Goal: Check status: Check status

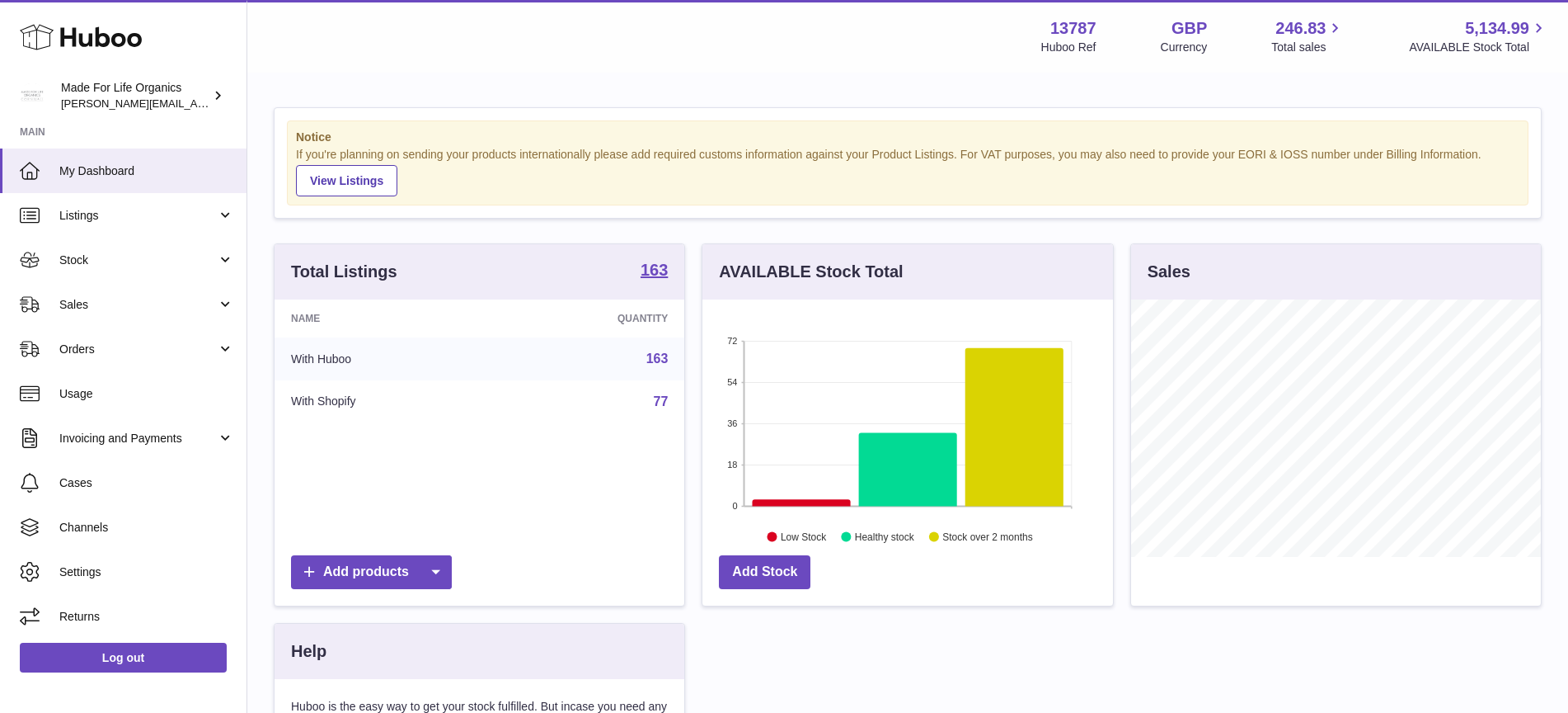
scroll to position [257, 411]
click at [71, 308] on span "Sales" at bounding box center [137, 305] width 157 height 15
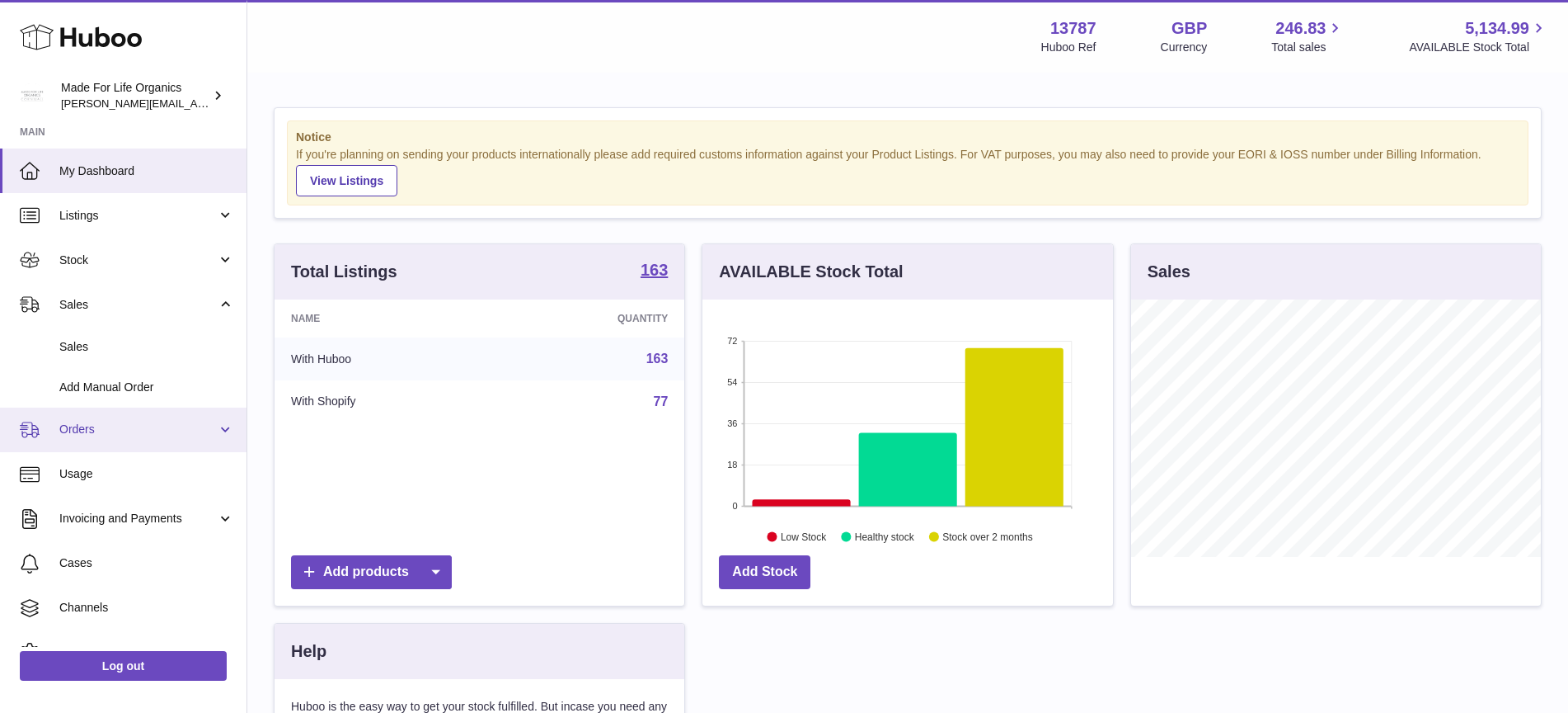
click at [99, 417] on link "Orders" at bounding box center [123, 429] width 246 height 45
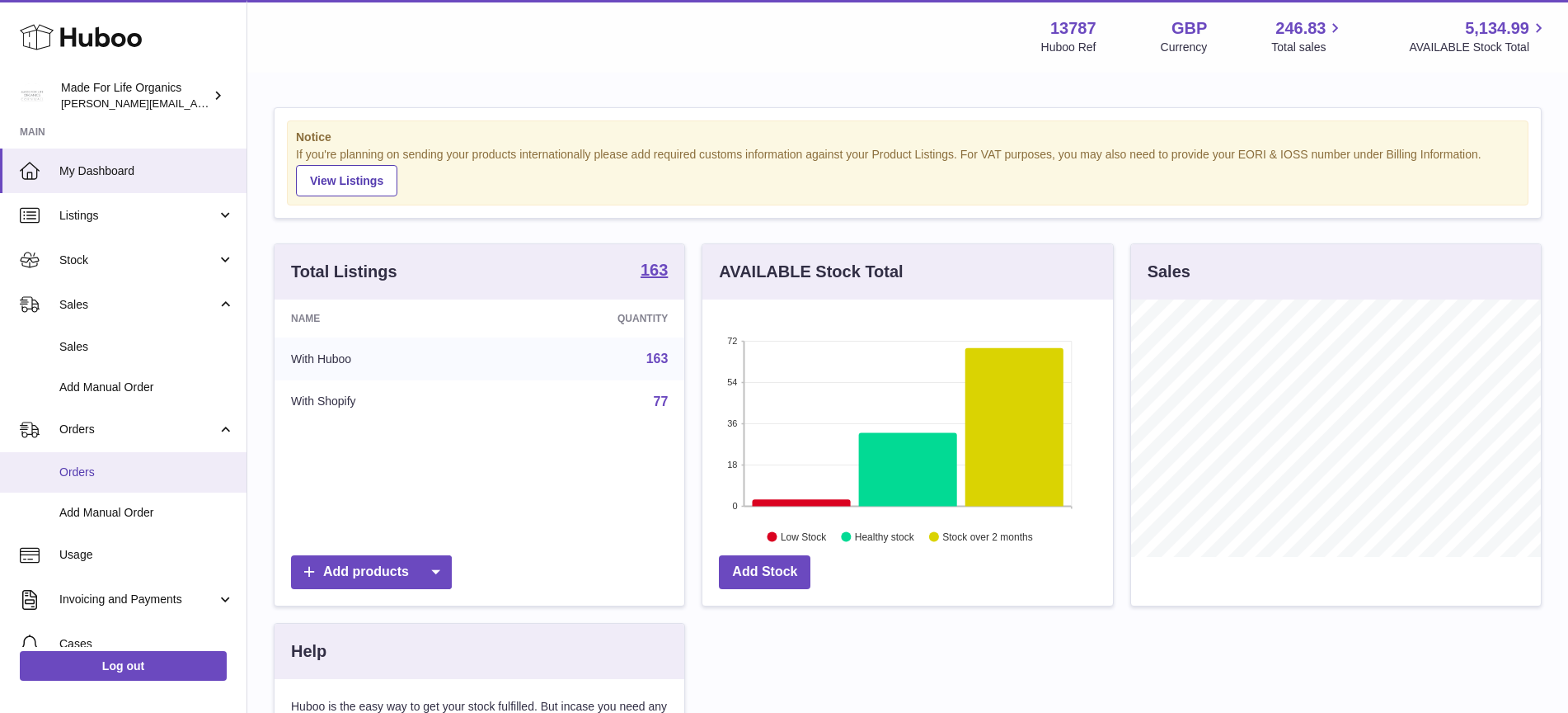
click at [102, 465] on span "Orders" at bounding box center [146, 472] width 175 height 15
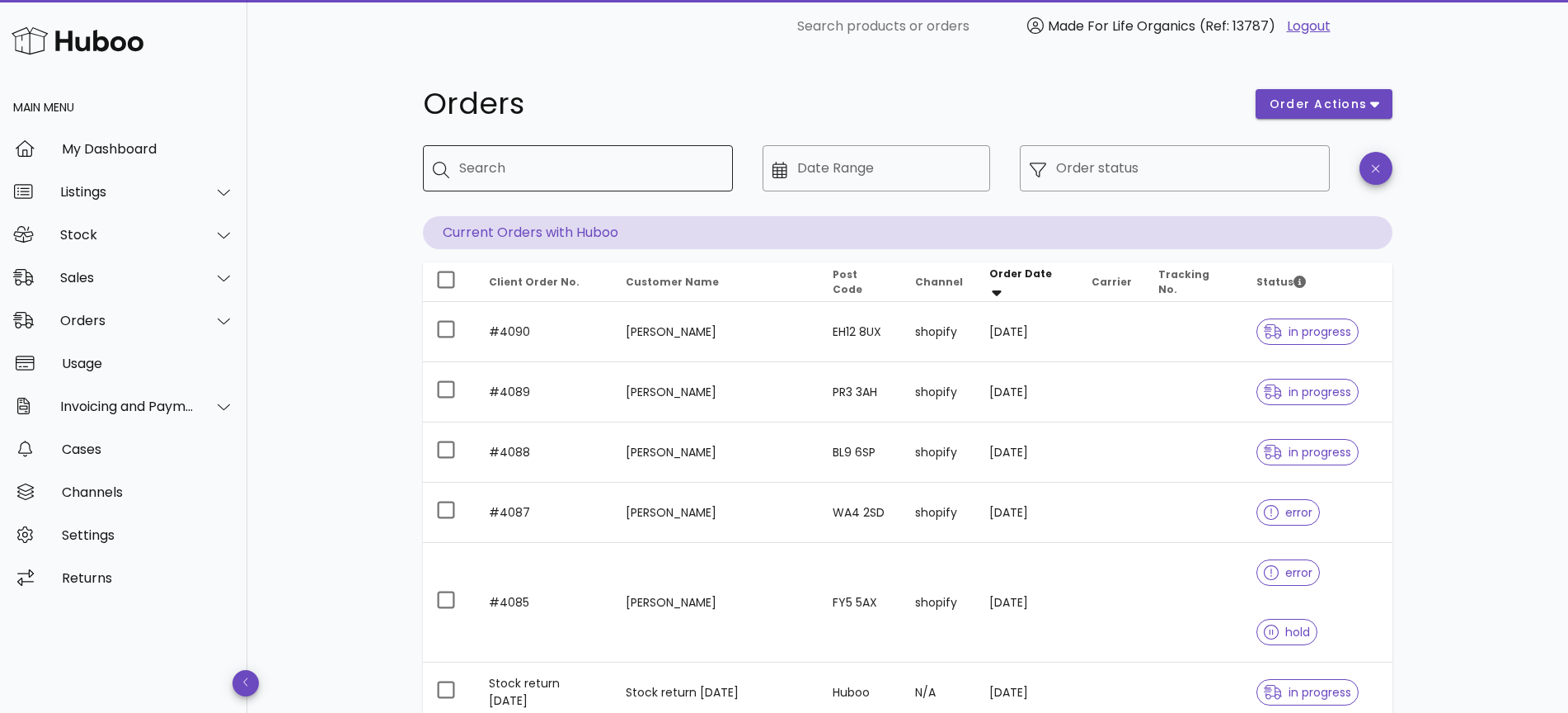
click at [549, 178] on input "Search" at bounding box center [589, 168] width 261 height 26
type input "********"
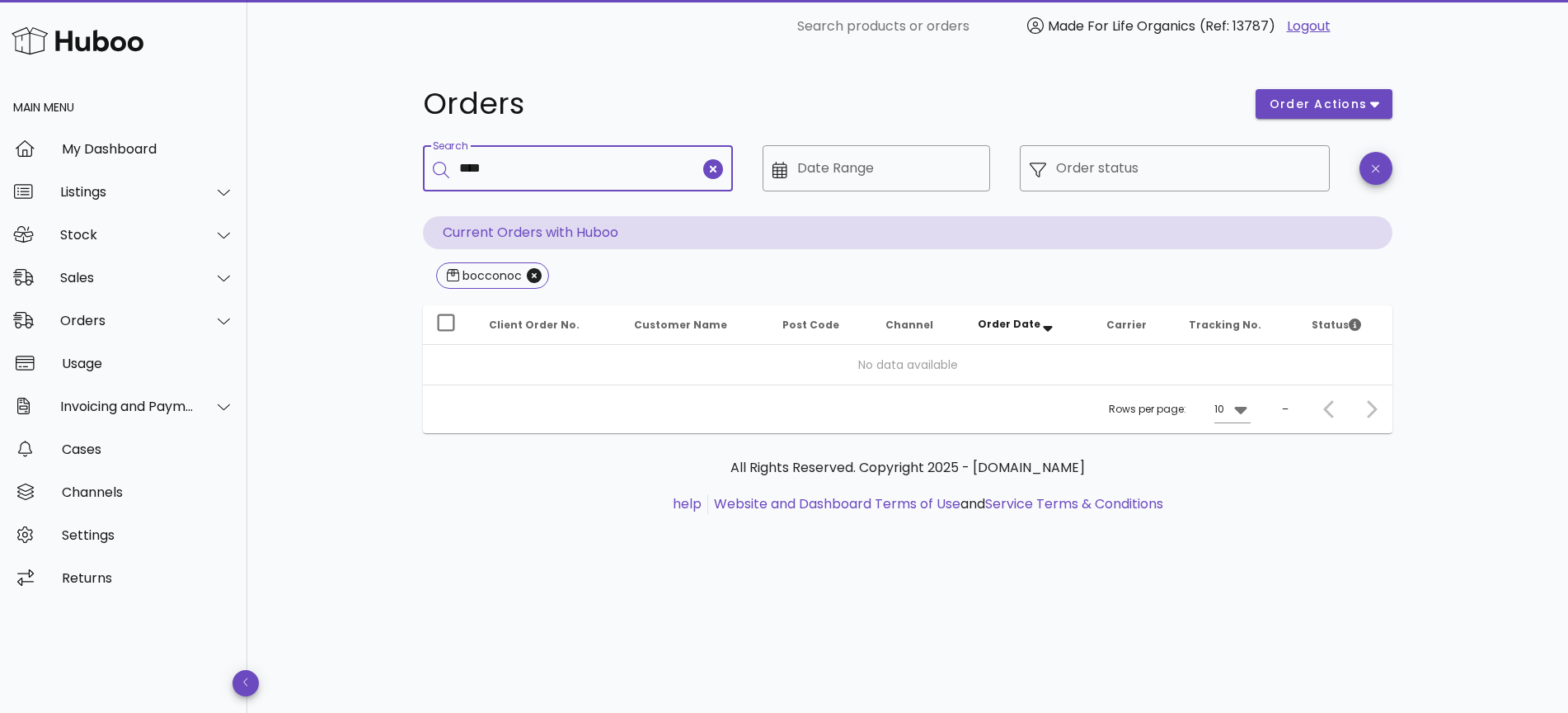
type input "****"
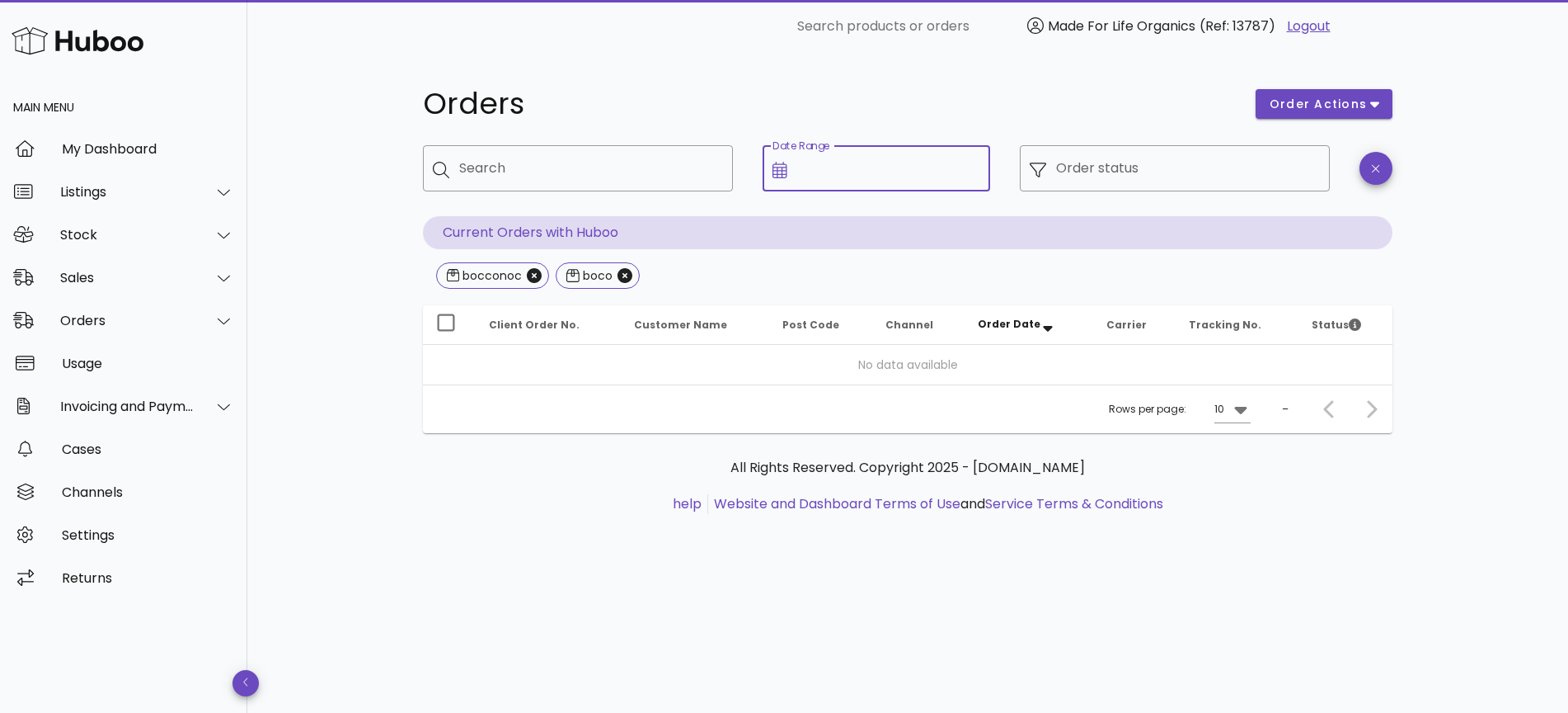
click at [875, 163] on input "Date Range" at bounding box center [889, 168] width 184 height 26
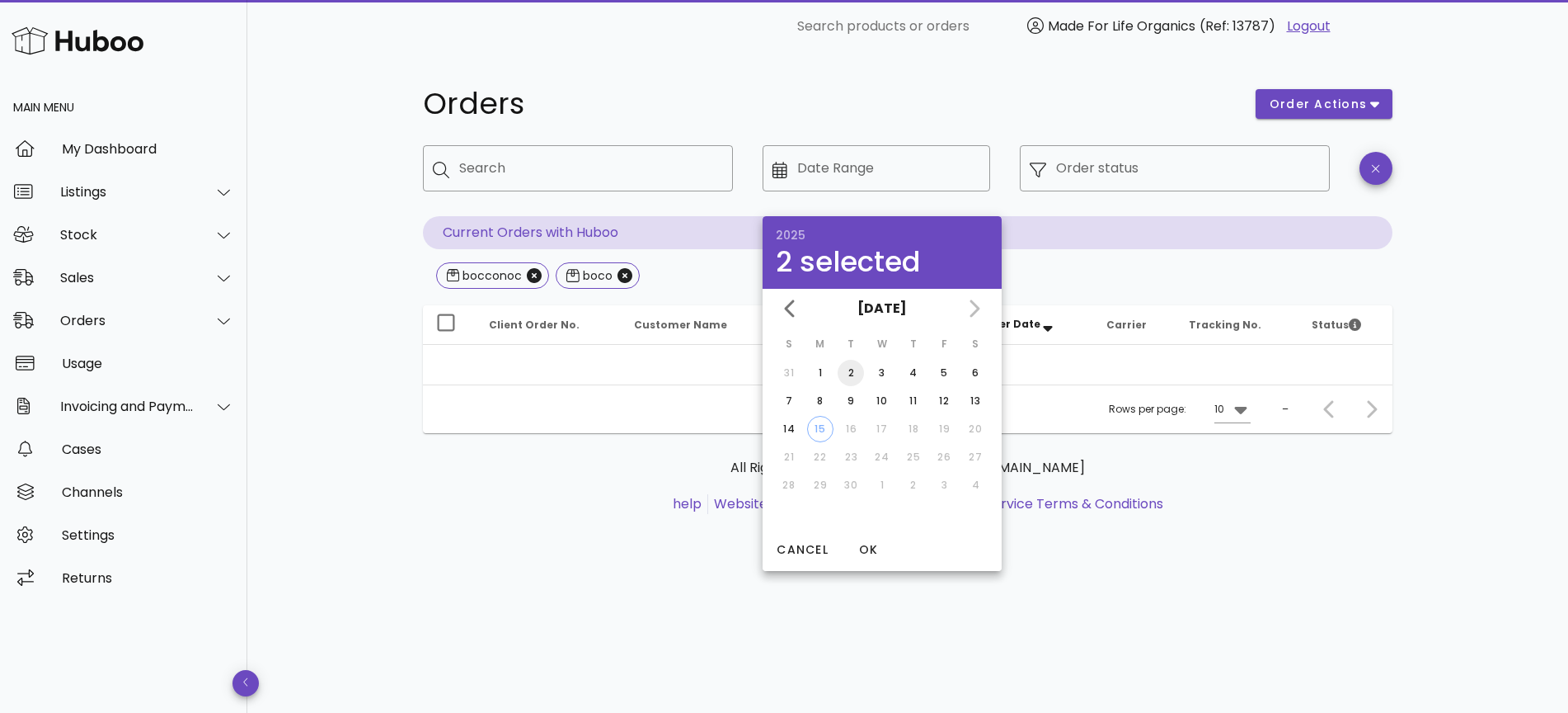
click at [848, 364] on button "2" at bounding box center [851, 372] width 26 height 26
click at [818, 427] on div "15" at bounding box center [820, 428] width 25 height 15
type input "**********"
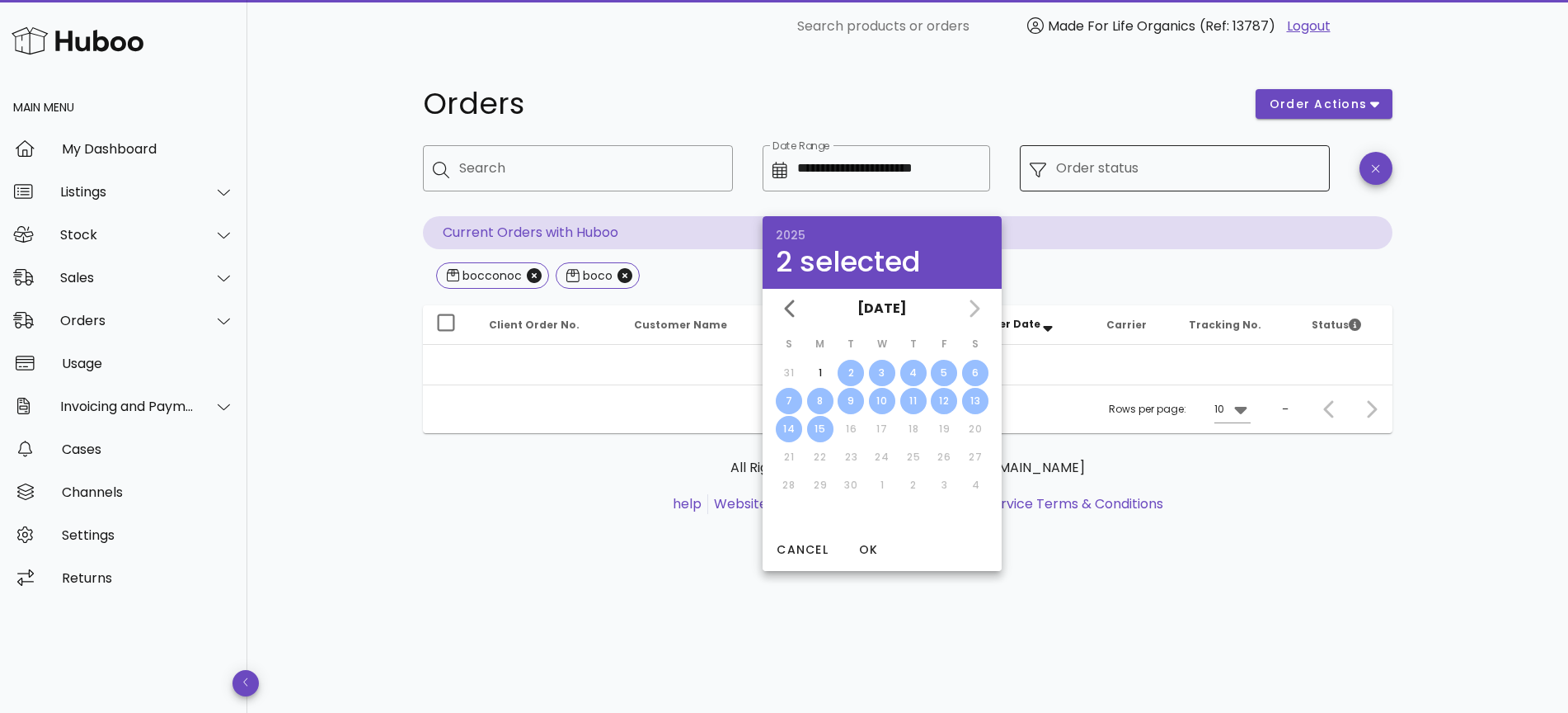
click at [1231, 176] on input "Order status" at bounding box center [1188, 168] width 264 height 26
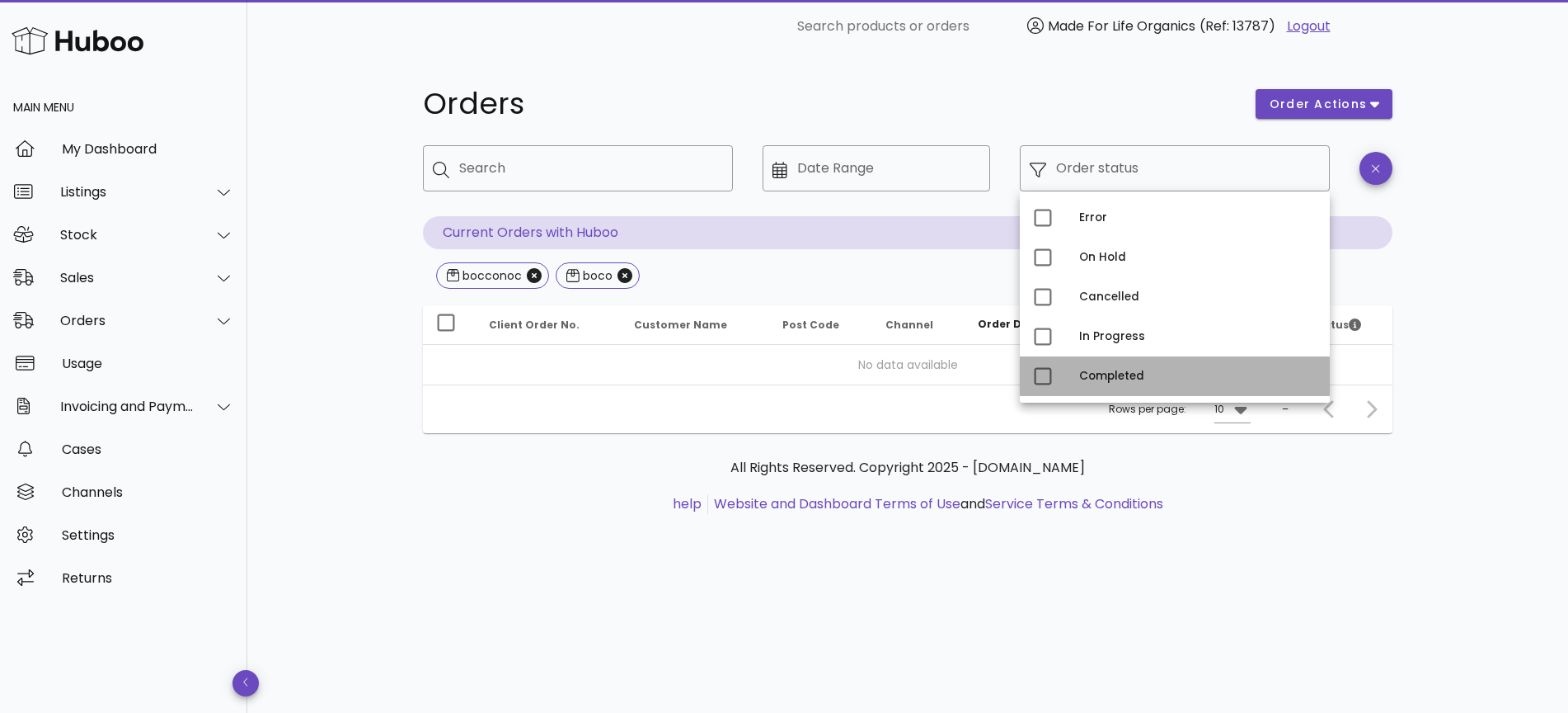
drag, startPoint x: 1127, startPoint y: 369, endPoint x: 1145, endPoint y: 366, distance: 18.2
click at [1127, 369] on div "Completed" at bounding box center [1197, 376] width 237 height 14
type input "**********"
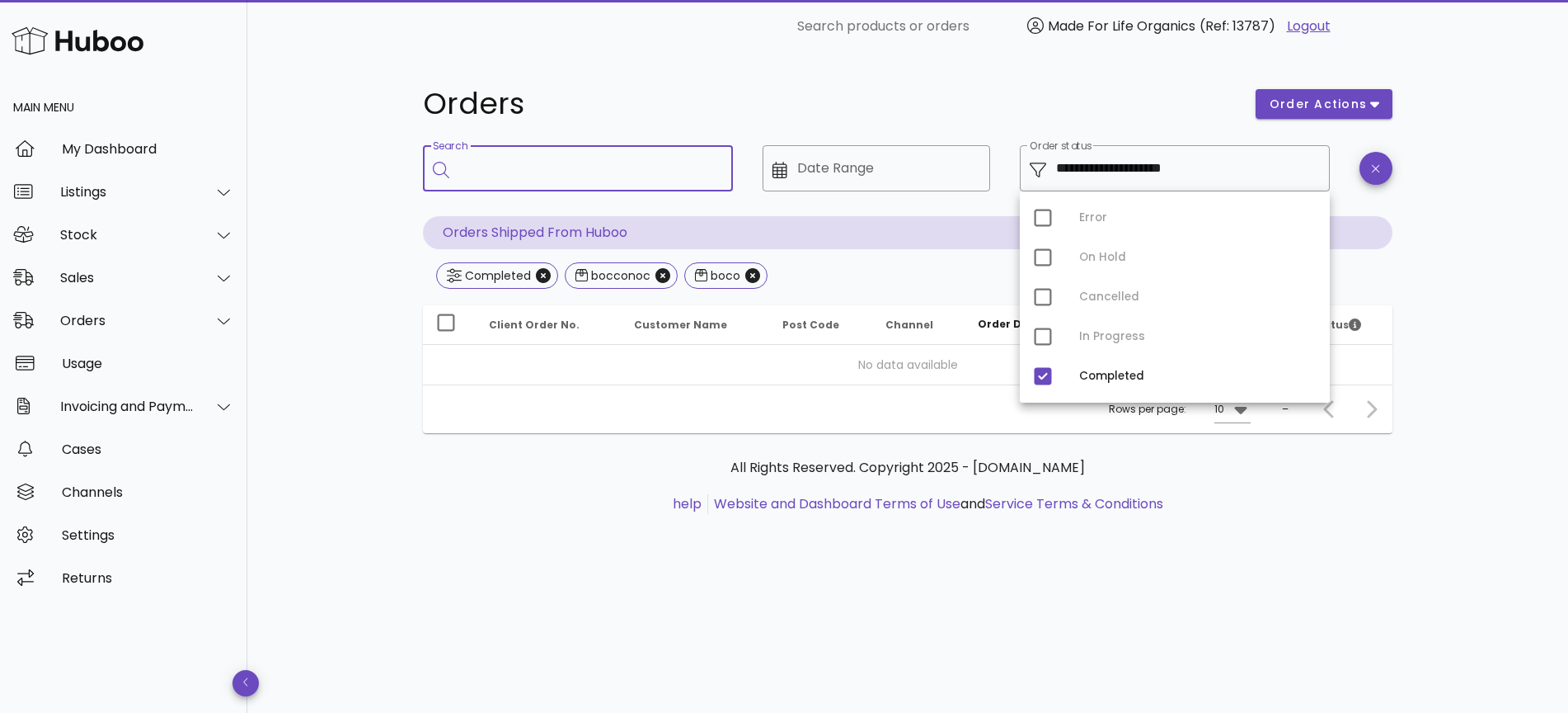
click at [702, 177] on input "Search" at bounding box center [589, 168] width 261 height 26
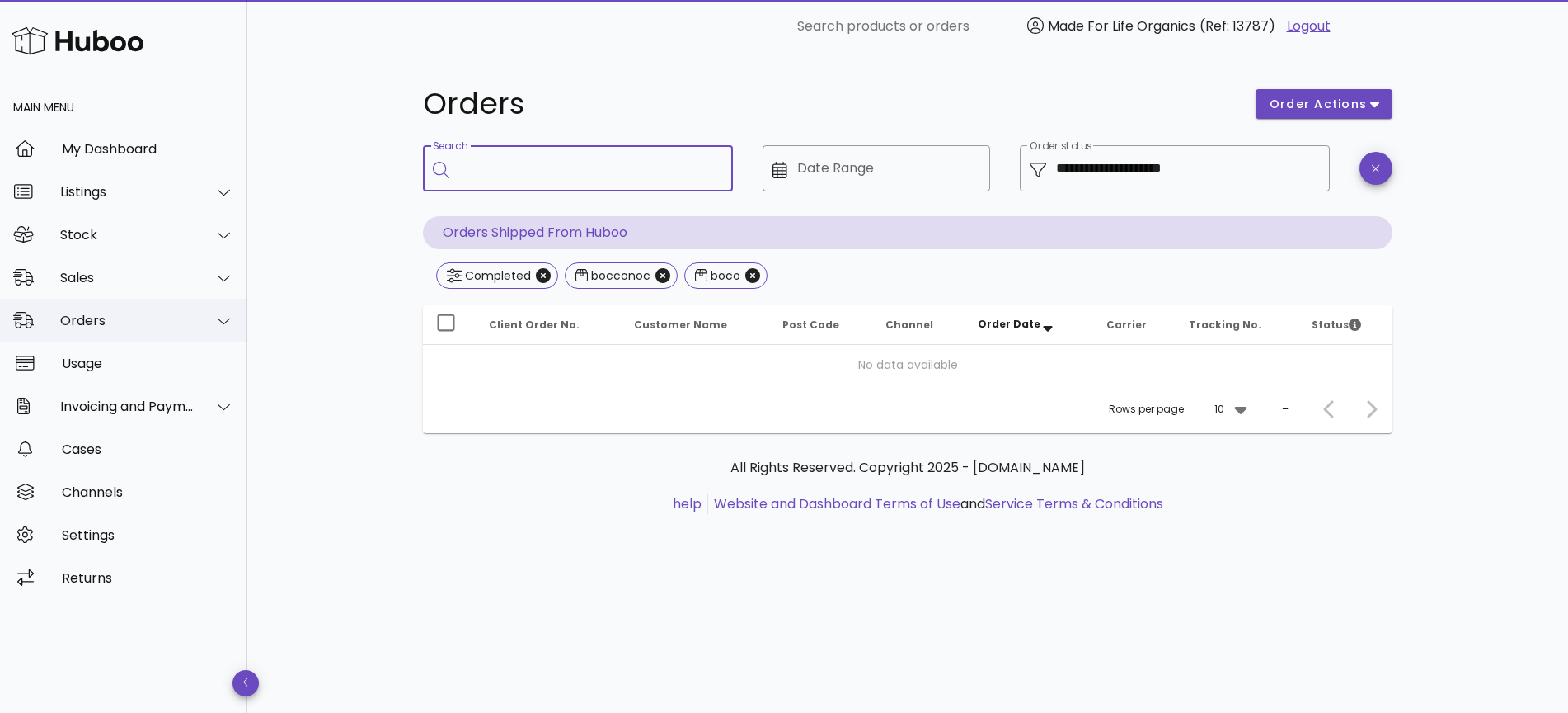
click at [110, 315] on div "Orders" at bounding box center [127, 320] width 135 height 15
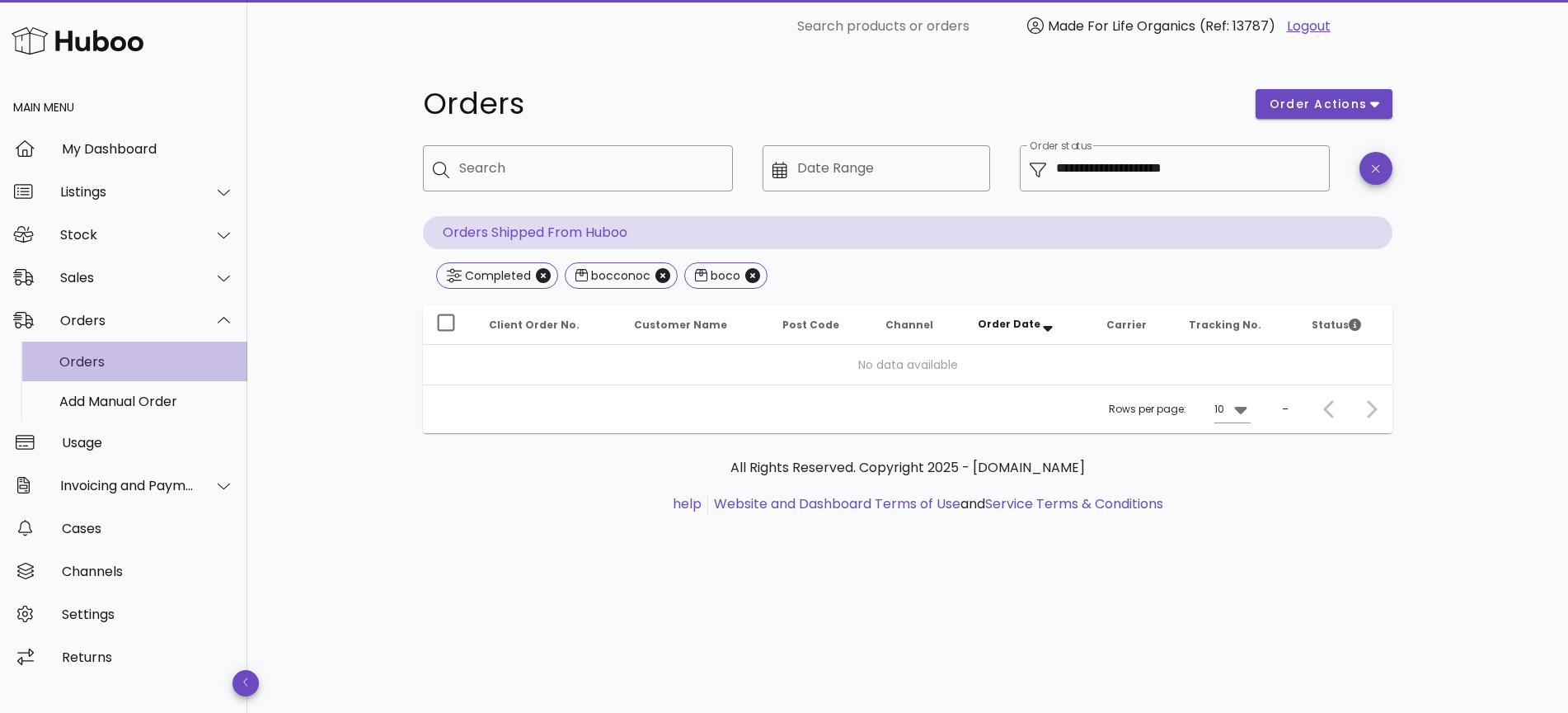
click at [95, 348] on div "Orders" at bounding box center [146, 361] width 175 height 35
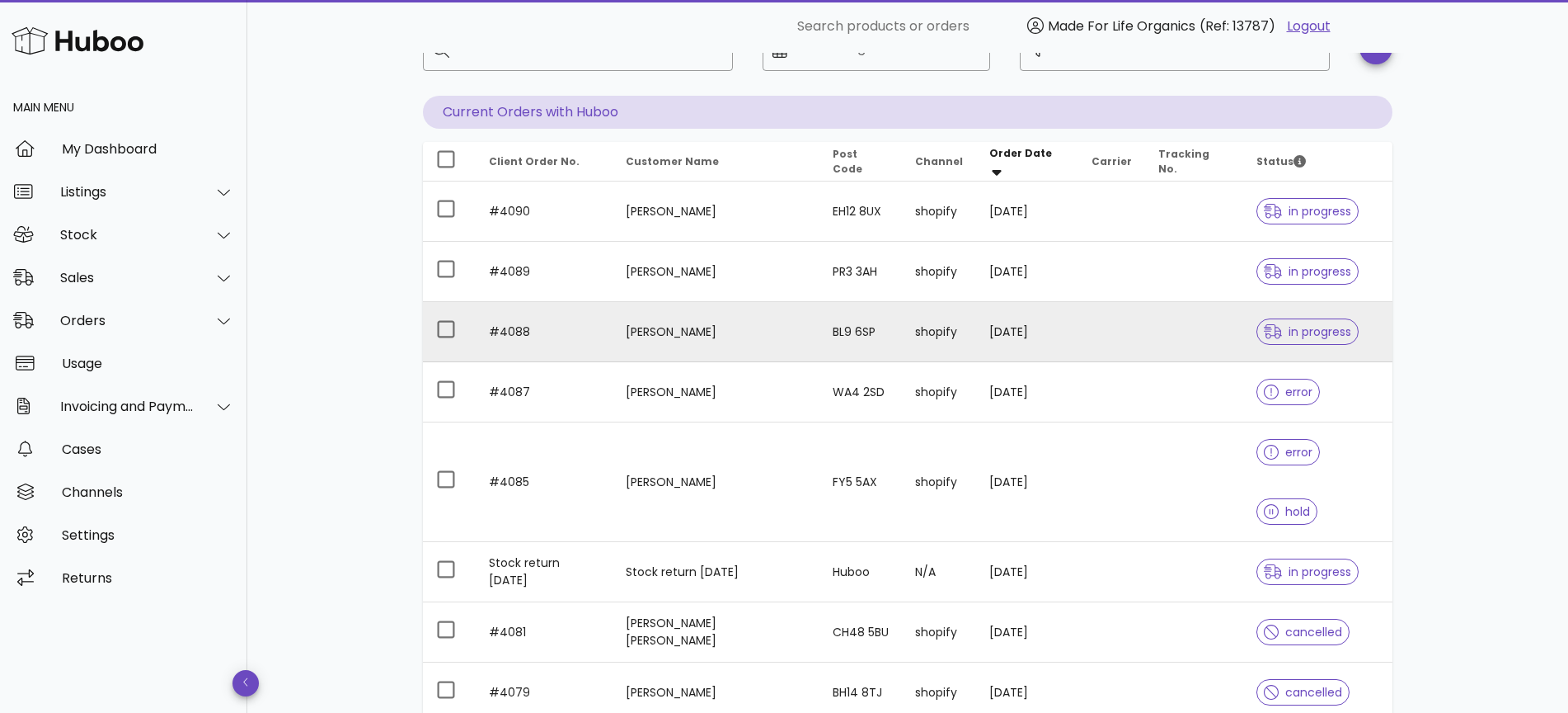
scroll to position [318, 0]
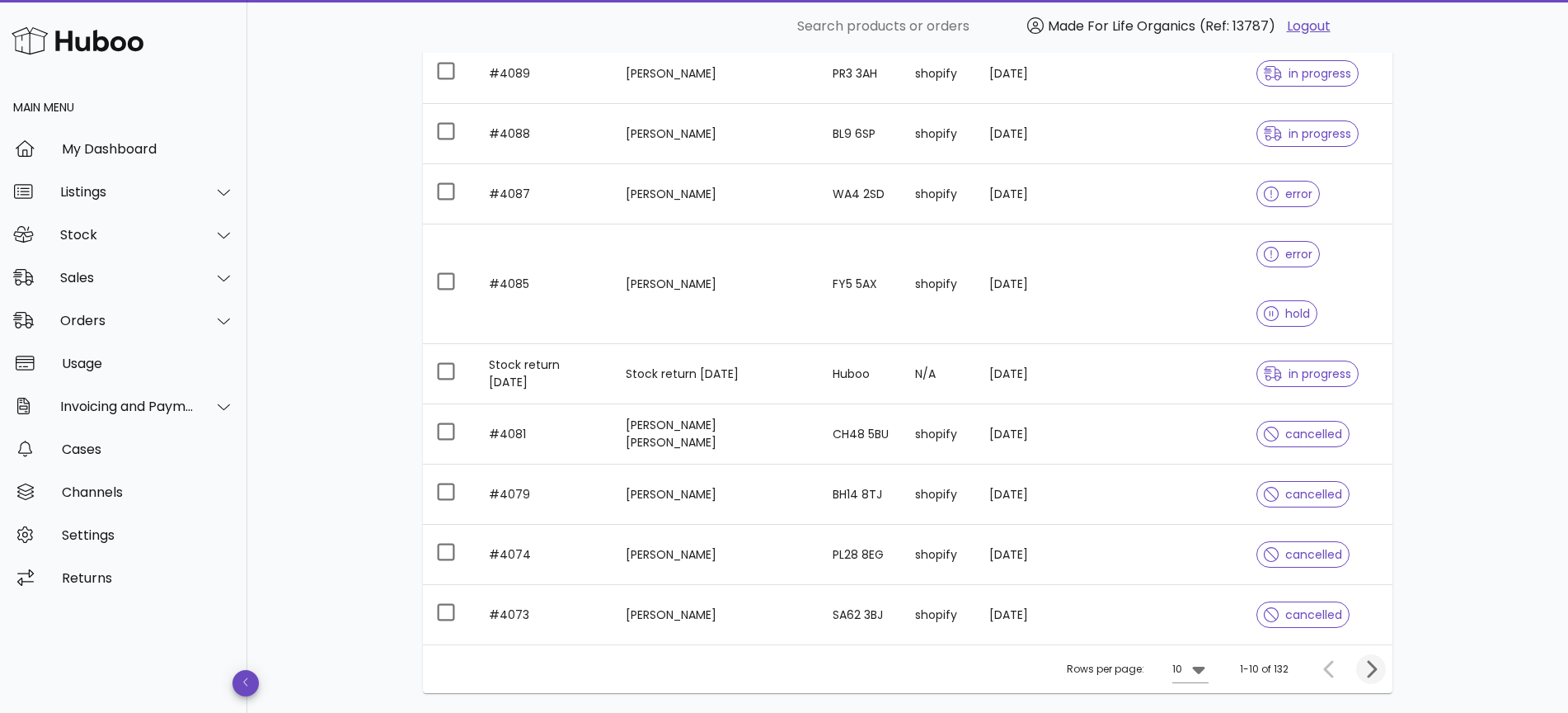
click at [1375, 660] on icon "Next page" at bounding box center [1372, 668] width 10 height 17
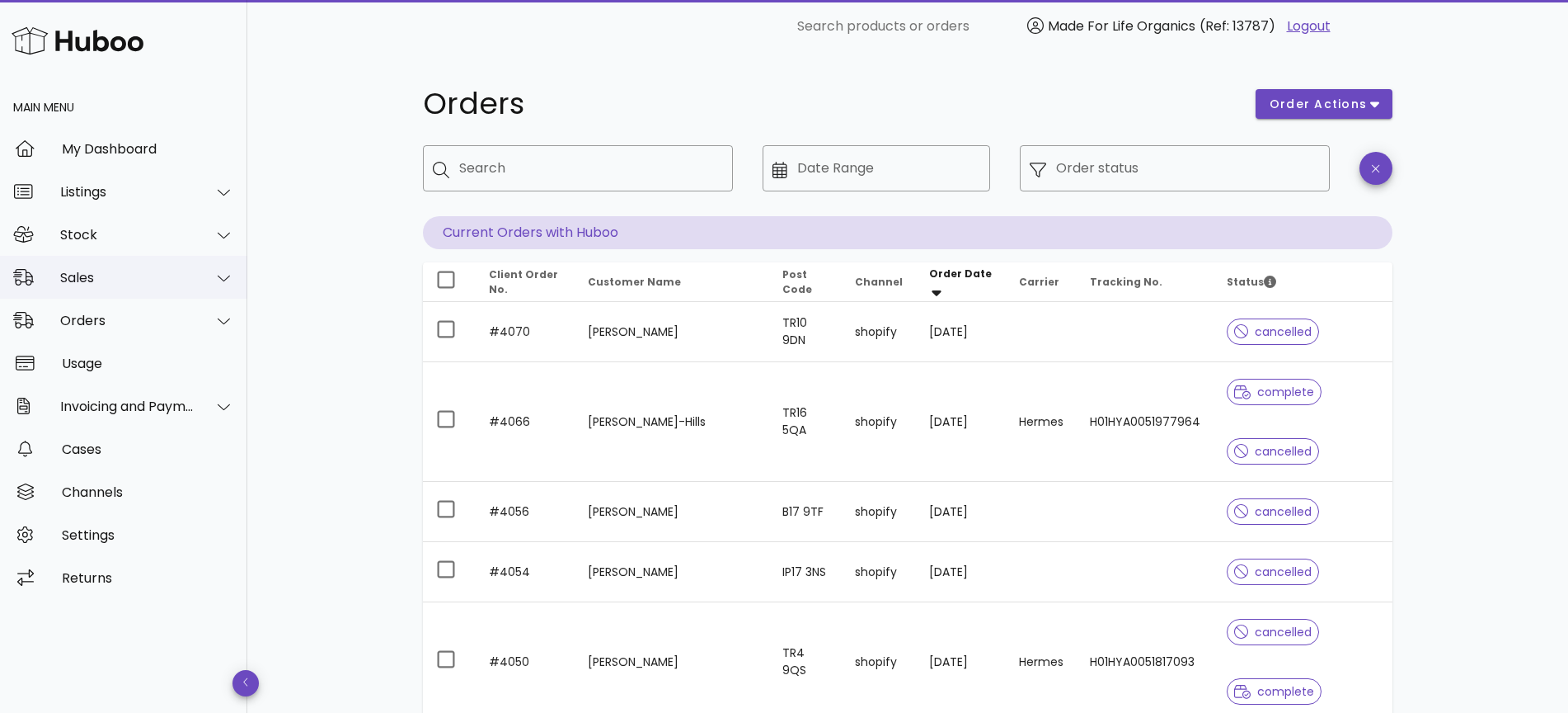
click at [90, 276] on div "Sales" at bounding box center [127, 277] width 135 height 15
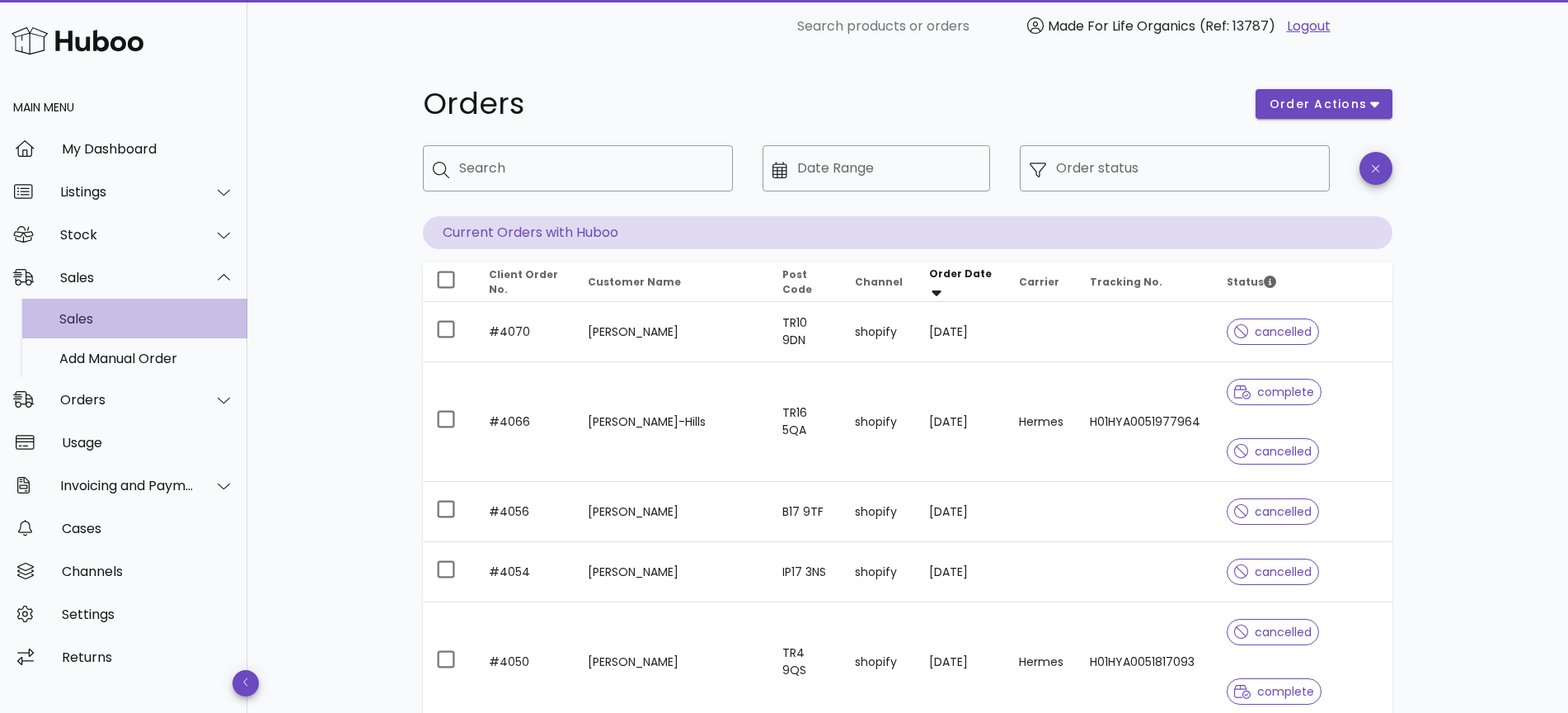
click at [85, 318] on div "Sales" at bounding box center [146, 318] width 175 height 15
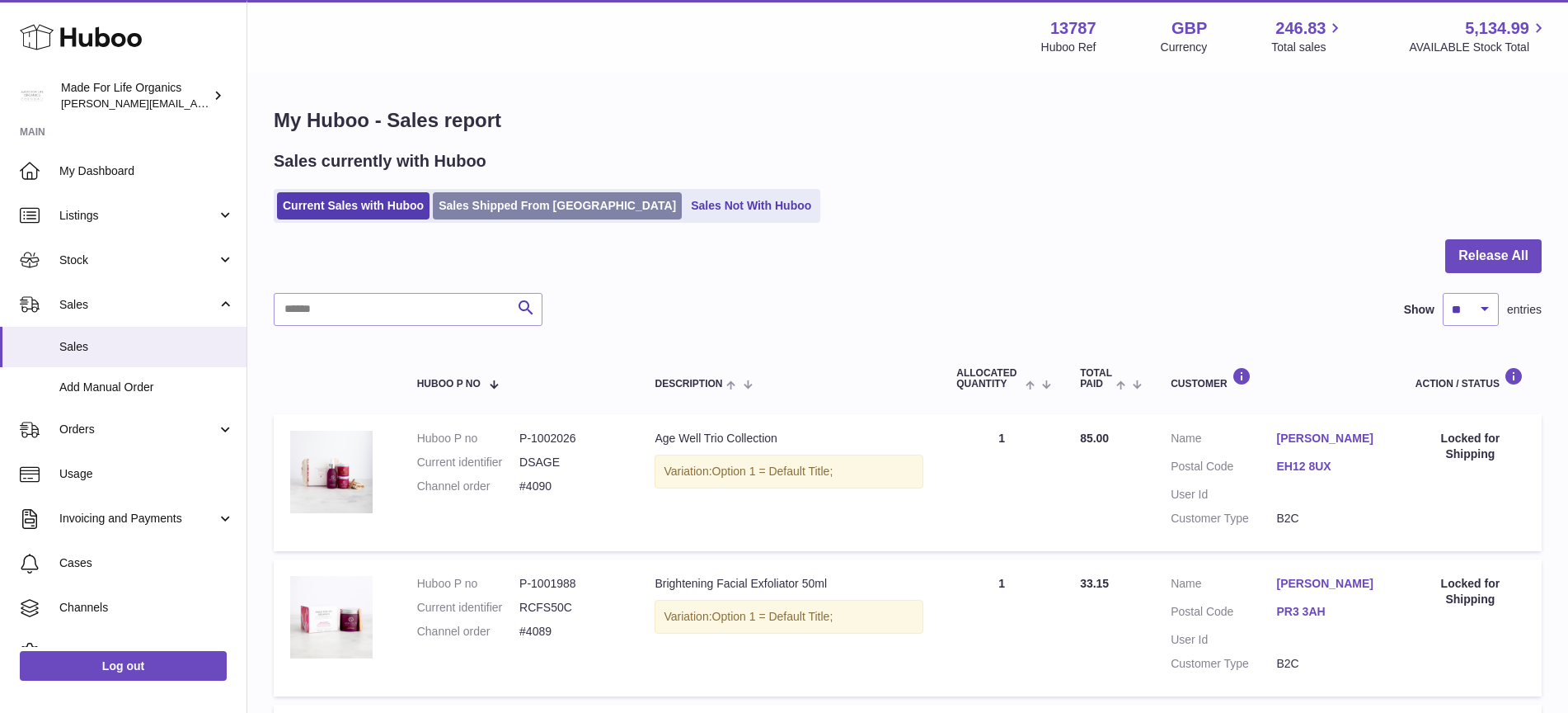
click at [480, 196] on link "Sales Shipped From [GEOGRAPHIC_DATA]" at bounding box center [557, 206] width 249 height 27
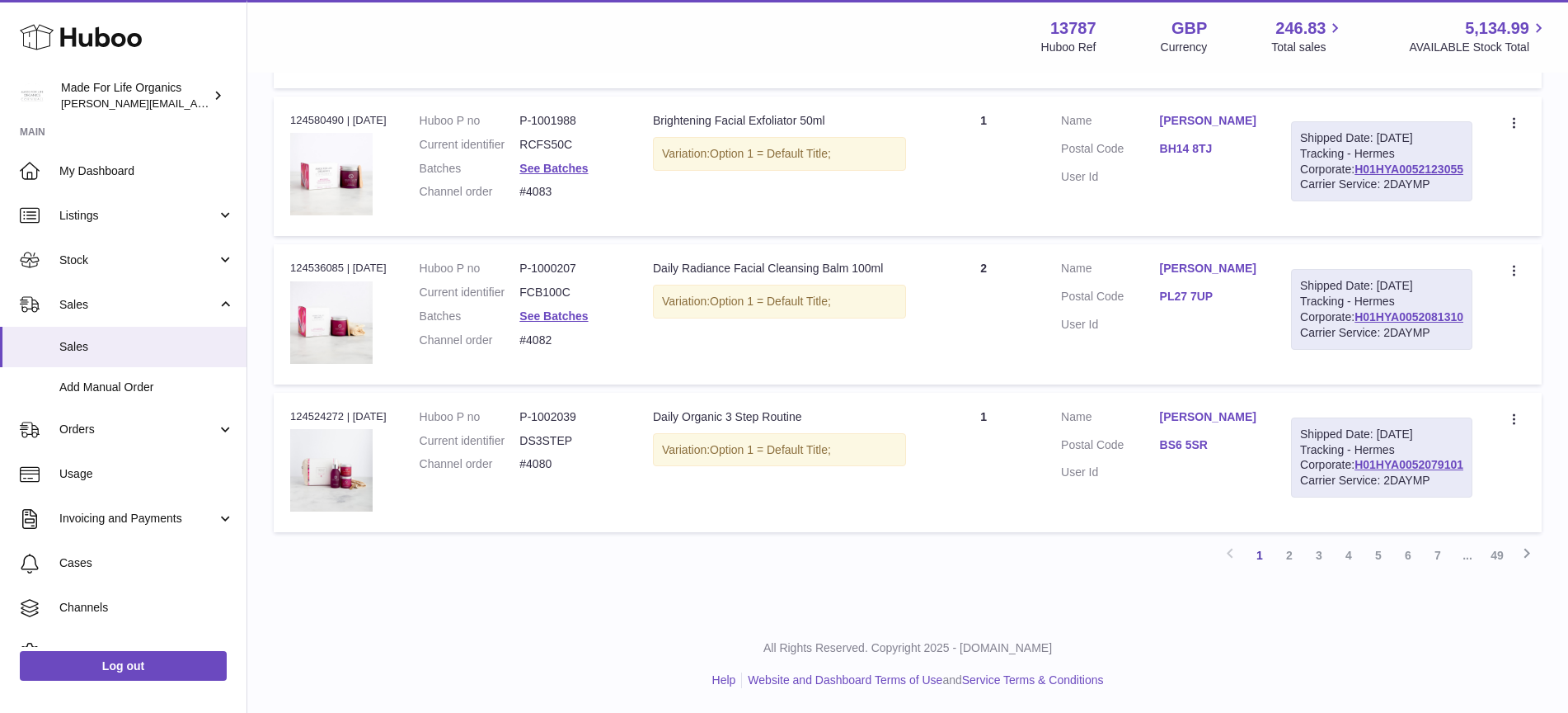
scroll to position [1646, 0]
click at [1525, 554] on icon at bounding box center [1527, 553] width 20 height 21
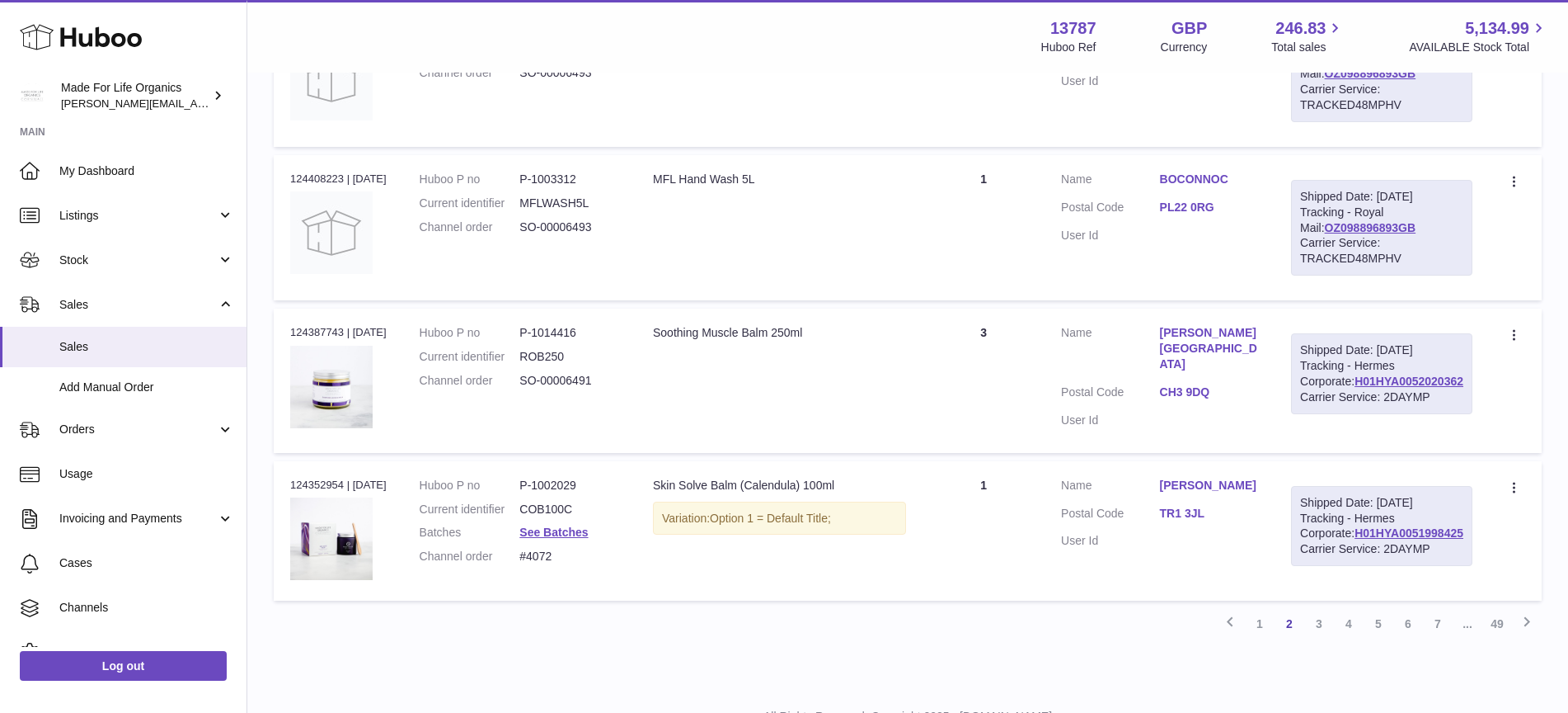
scroll to position [1281, 0]
click at [1416, 231] on link "OZ098896893GB" at bounding box center [1371, 224] width 92 height 14
